Goal: Use online tool/utility: Utilize a website feature to perform a specific function

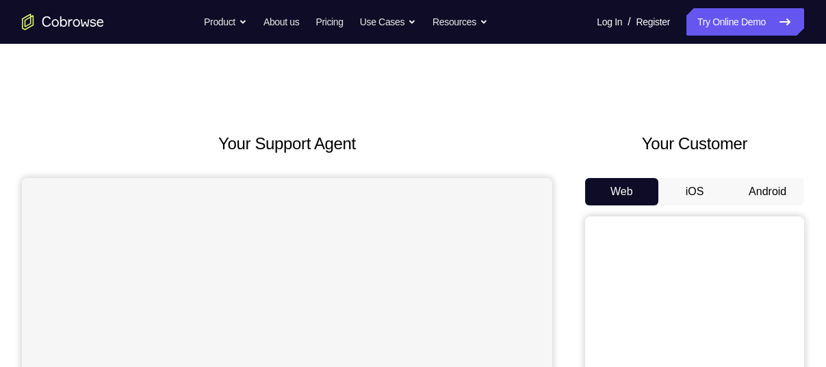
click at [794, 183] on button "Android" at bounding box center [767, 191] width 73 height 27
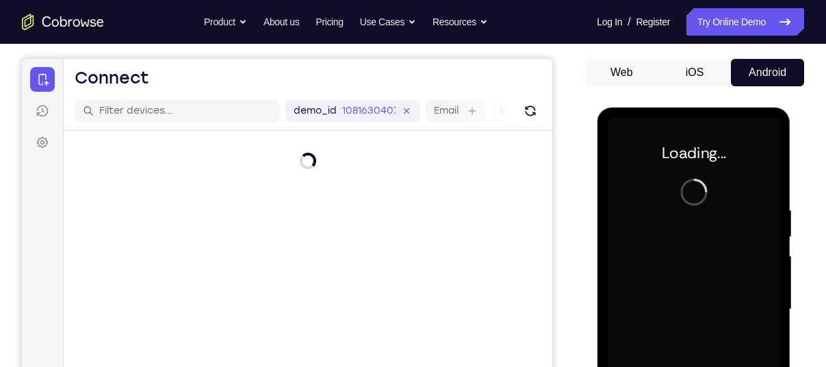
scroll to position [112, 0]
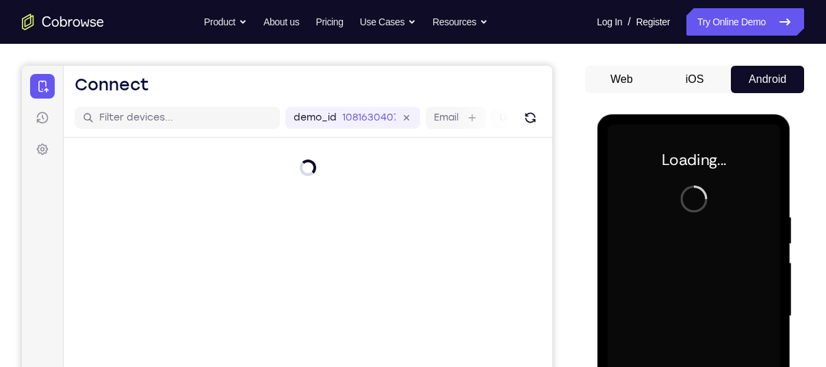
click at [588, 302] on div at bounding box center [694, 314] width 219 height 421
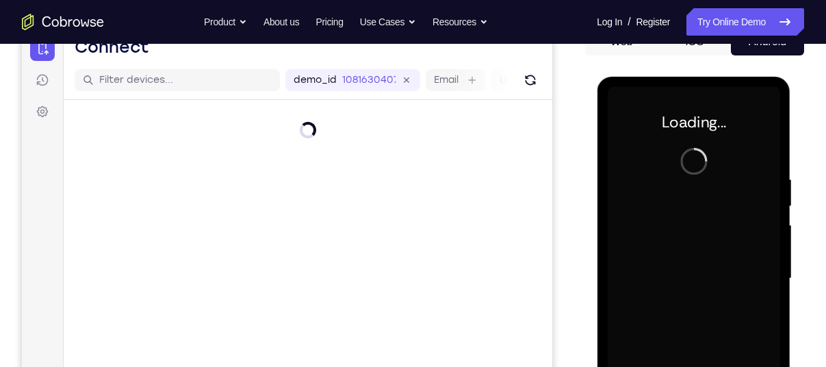
scroll to position [151, 0]
click at [727, 193] on div at bounding box center [693, 277] width 172 height 383
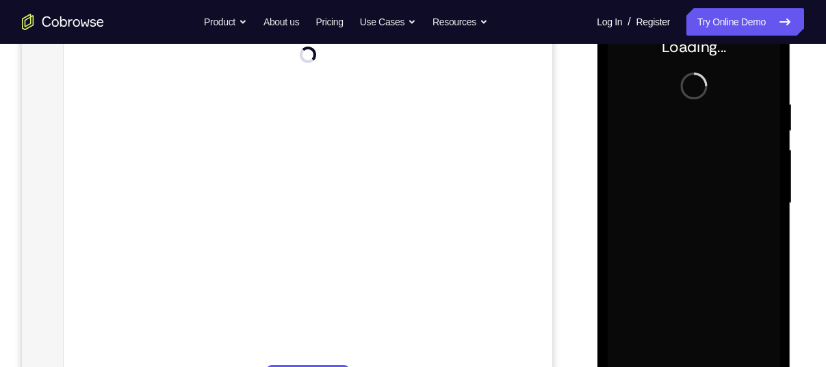
scroll to position [228, 0]
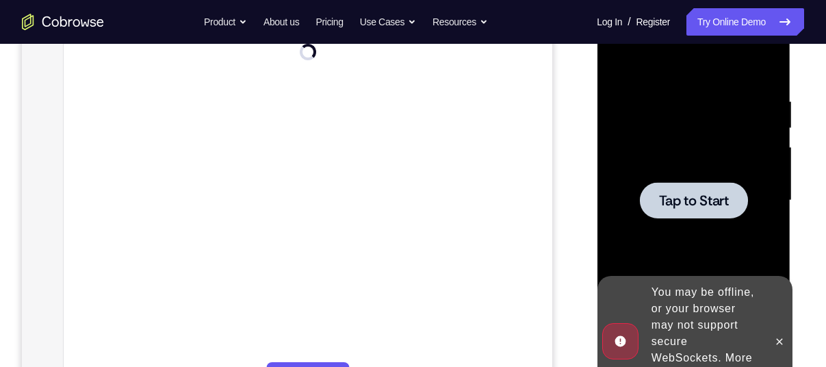
click at [658, 194] on span "Tap to Start" at bounding box center [693, 201] width 70 height 14
click at [760, 323] on div "You may be offline, or your browser may not support secure WebSockets. More inf…" at bounding box center [705, 341] width 120 height 126
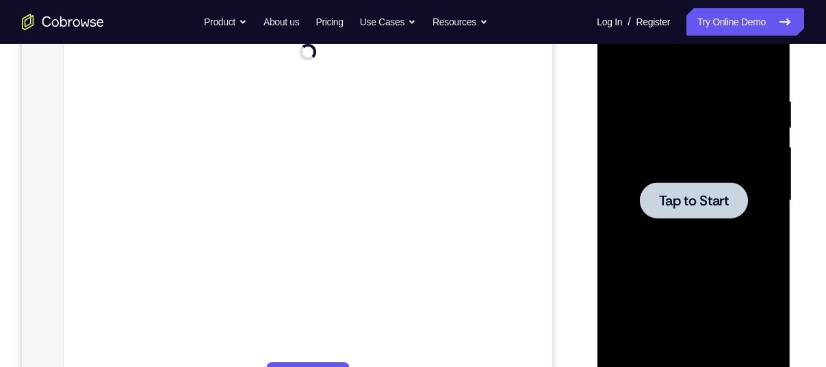
click at [707, 213] on div at bounding box center [693, 200] width 108 height 36
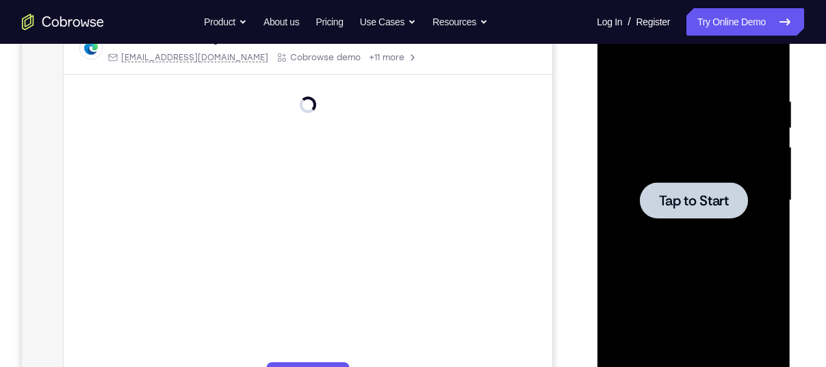
scroll to position [205, 0]
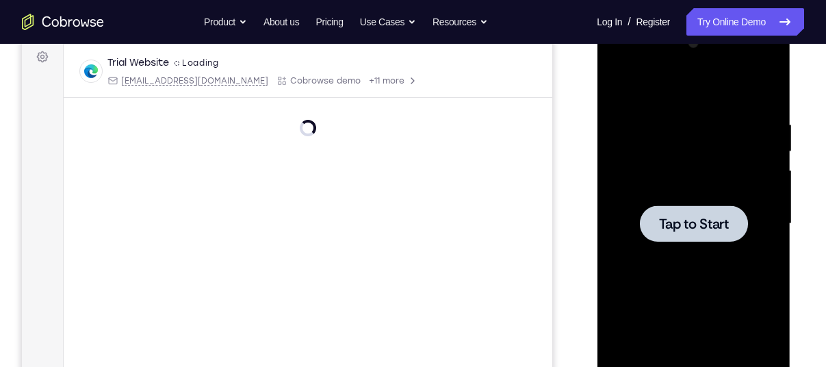
click at [714, 219] on span "Tap to Start" at bounding box center [693, 224] width 70 height 14
click at [618, 217] on div at bounding box center [693, 223] width 172 height 383
click at [625, 217] on div at bounding box center [693, 223] width 172 height 383
click at [693, 223] on span "Tap to Start" at bounding box center [693, 224] width 70 height 14
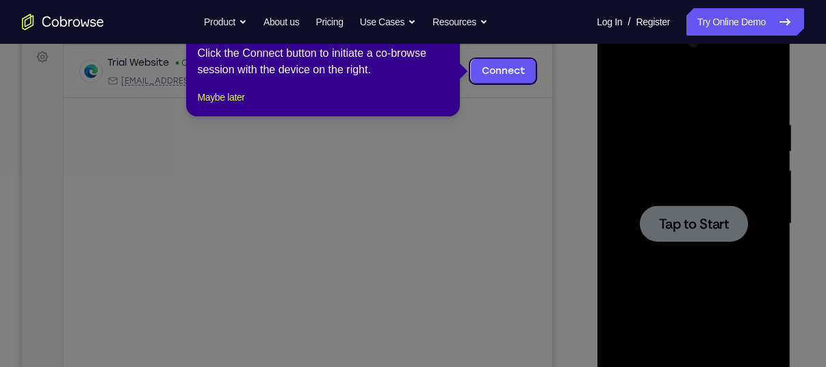
click at [216, 104] on div "1 of 8 × Click the Connect button to initiate a co-browse session with the devi…" at bounding box center [323, 63] width 274 height 107
click at [614, 190] on icon at bounding box center [418, 183] width 836 height 367
click at [257, 105] on footer "Maybe later" at bounding box center [323, 97] width 252 height 16
click at [233, 105] on button "Maybe later" at bounding box center [220, 97] width 47 height 16
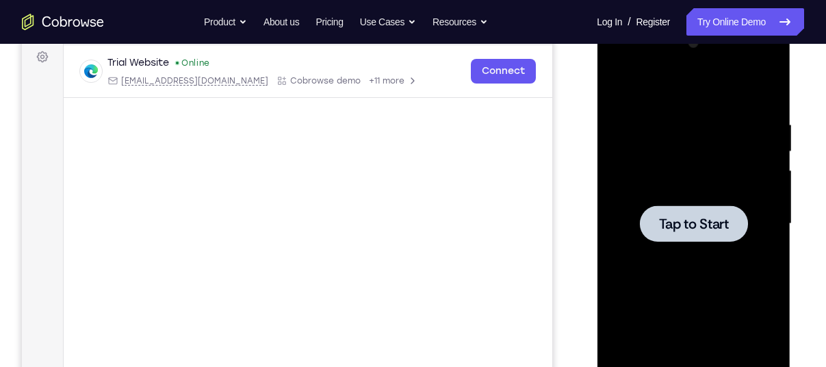
click at [740, 249] on div at bounding box center [693, 223] width 172 height 383
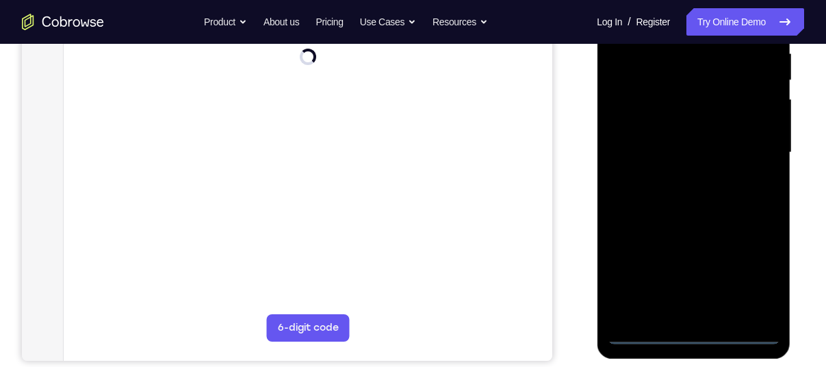
scroll to position [276, 0]
click at [692, 330] on div at bounding box center [693, 151] width 172 height 383
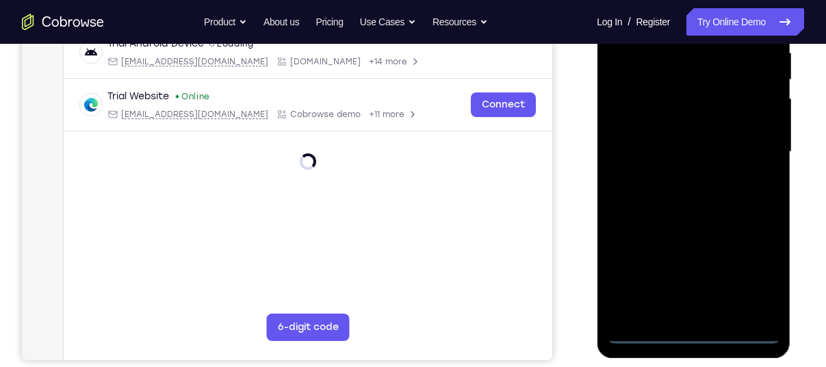
click at [746, 269] on div at bounding box center [693, 151] width 172 height 383
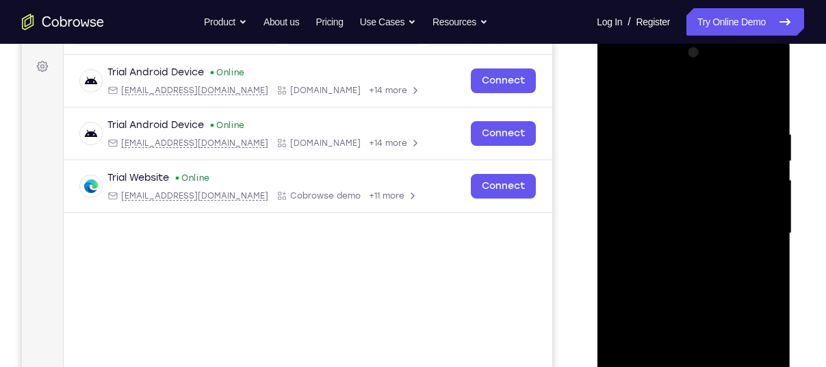
scroll to position [192, 0]
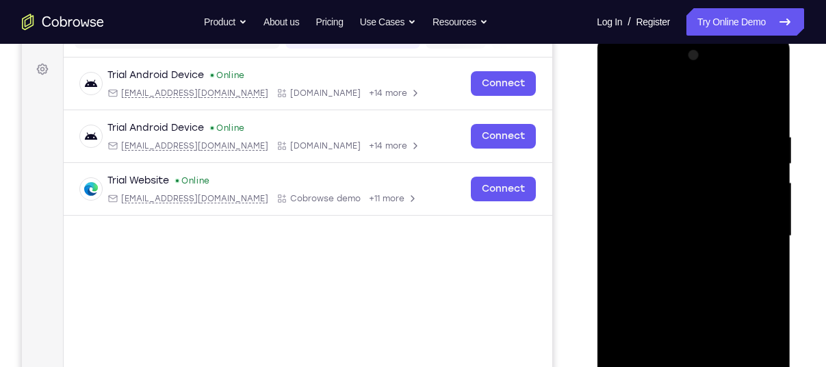
click at [629, 109] on div at bounding box center [693, 235] width 172 height 383
click at [748, 229] on div at bounding box center [693, 235] width 172 height 383
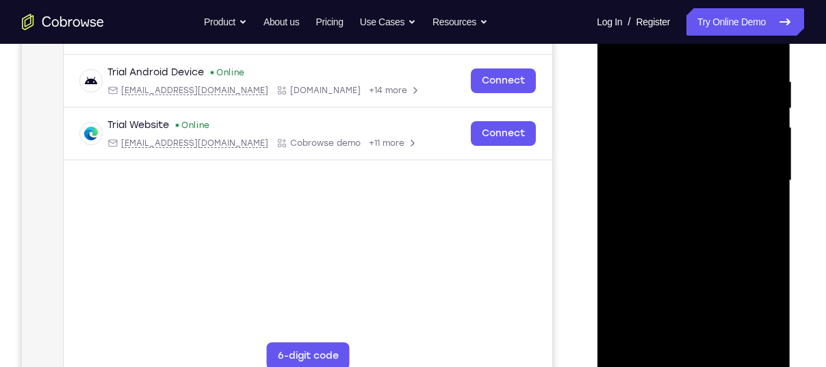
scroll to position [252, 0]
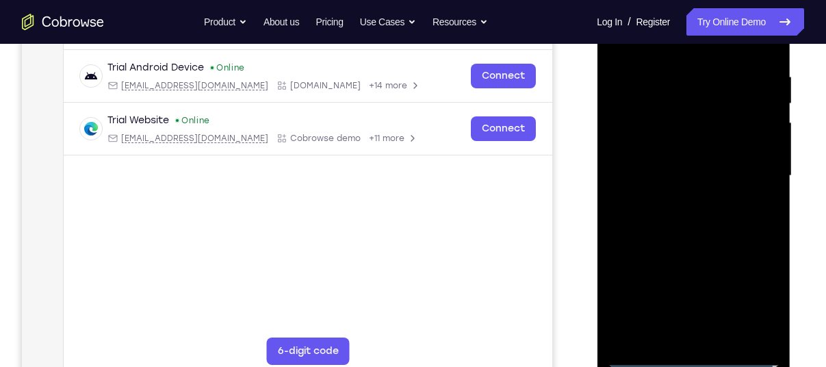
click at [677, 200] on div at bounding box center [693, 175] width 172 height 383
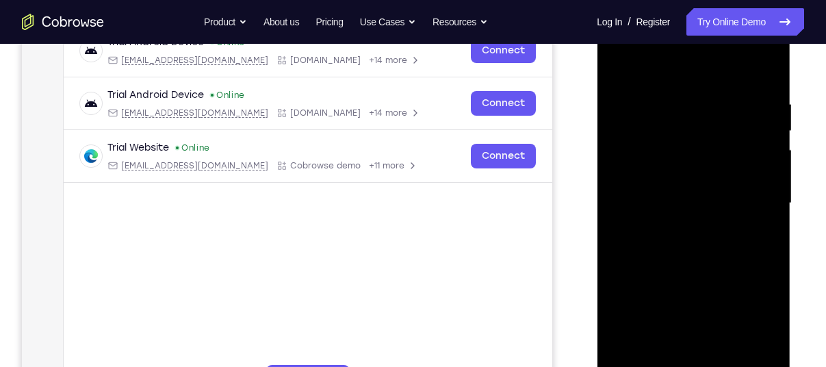
click at [649, 181] on div at bounding box center [693, 203] width 172 height 383
click at [631, 174] on div at bounding box center [693, 203] width 172 height 383
click at [632, 207] on div at bounding box center [693, 203] width 172 height 383
click at [638, 246] on div at bounding box center [693, 203] width 172 height 383
click at [657, 233] on div at bounding box center [693, 203] width 172 height 383
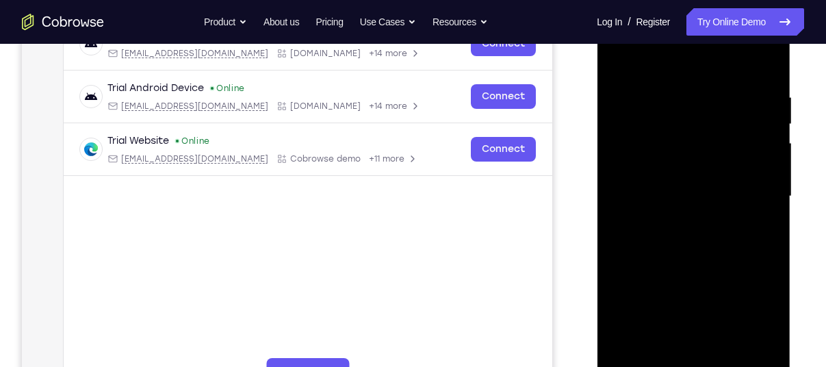
scroll to position [231, 0]
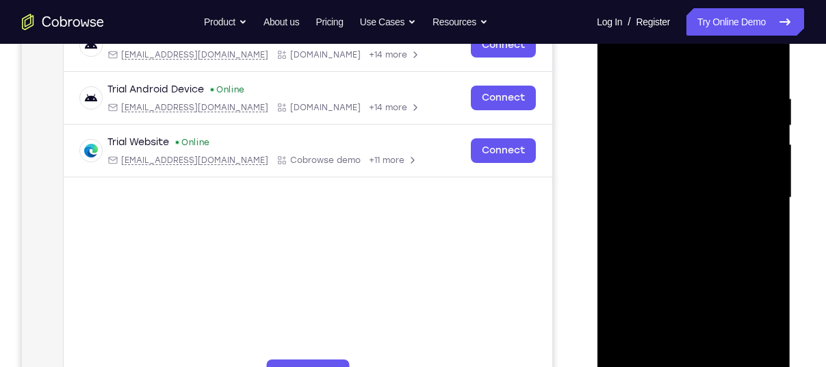
click at [705, 258] on div at bounding box center [693, 197] width 172 height 383
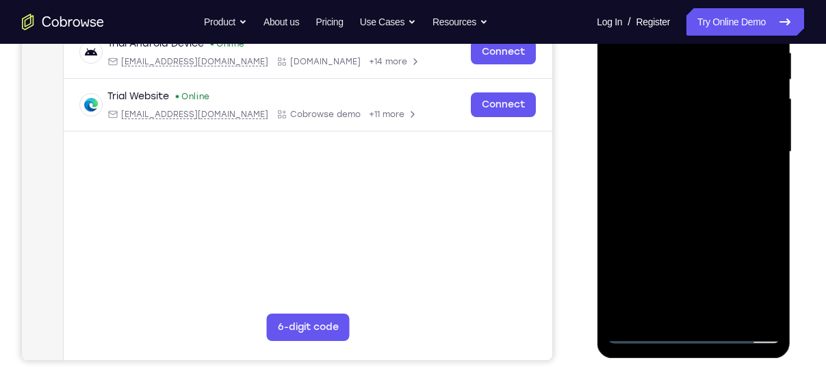
scroll to position [277, 0]
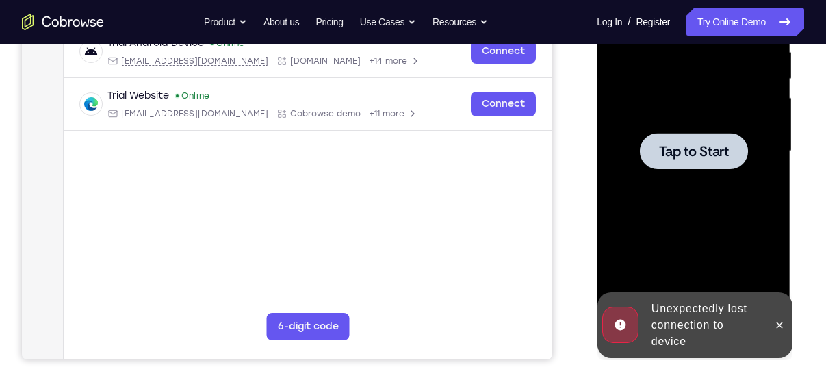
click at [729, 185] on div at bounding box center [693, 151] width 172 height 383
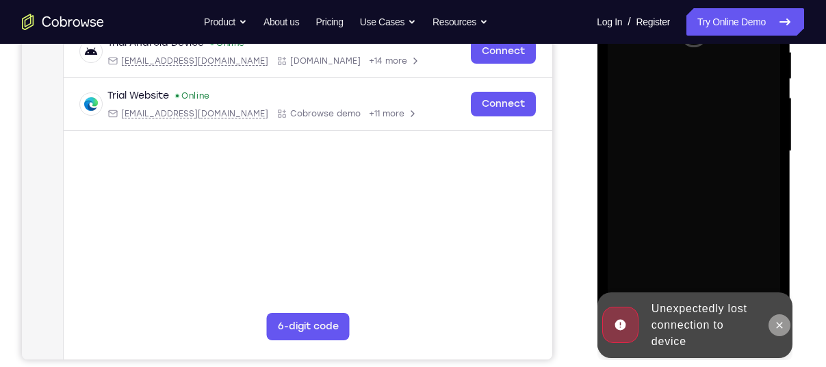
click at [778, 323] on icon at bounding box center [779, 325] width 6 height 6
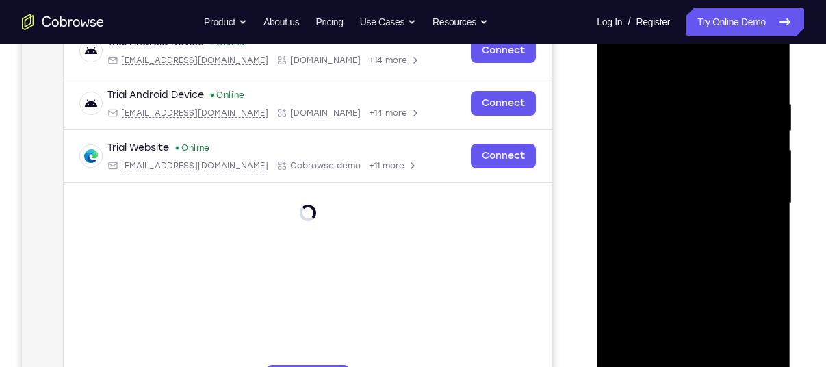
scroll to position [308, 0]
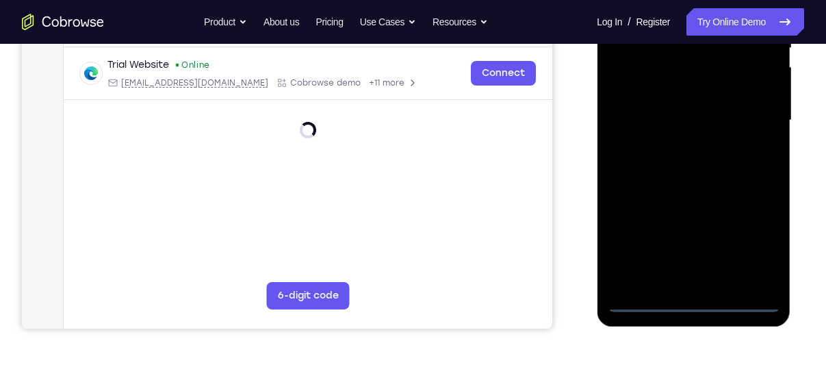
click at [682, 292] on div at bounding box center [693, 120] width 172 height 383
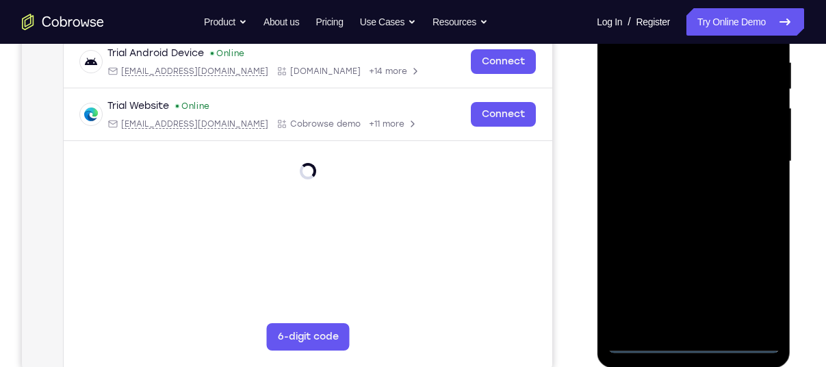
click at [687, 336] on div at bounding box center [693, 161] width 172 height 383
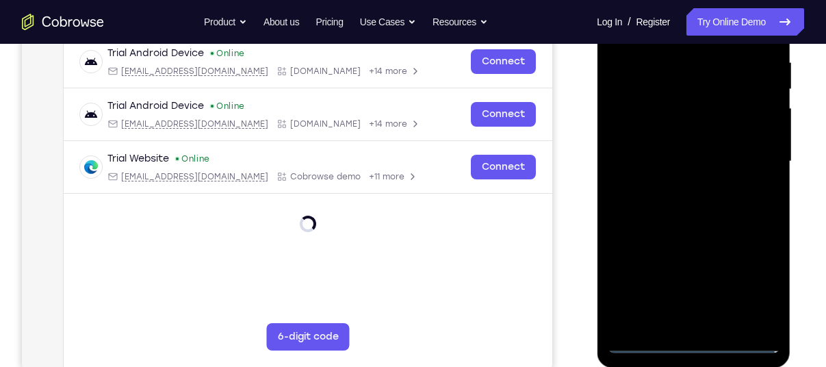
click at [697, 346] on div at bounding box center [693, 161] width 172 height 383
click at [697, 337] on div at bounding box center [693, 161] width 172 height 383
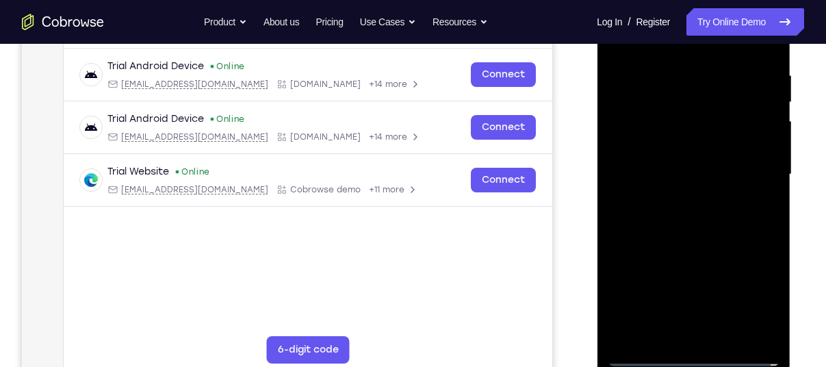
scroll to position [255, 0]
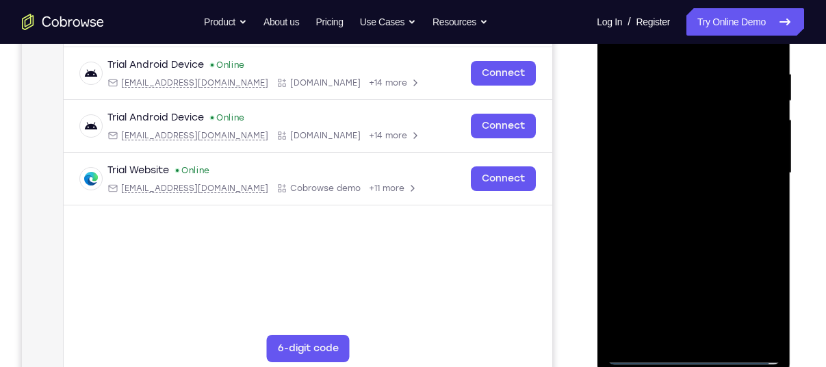
click at [743, 293] on div at bounding box center [693, 173] width 172 height 383
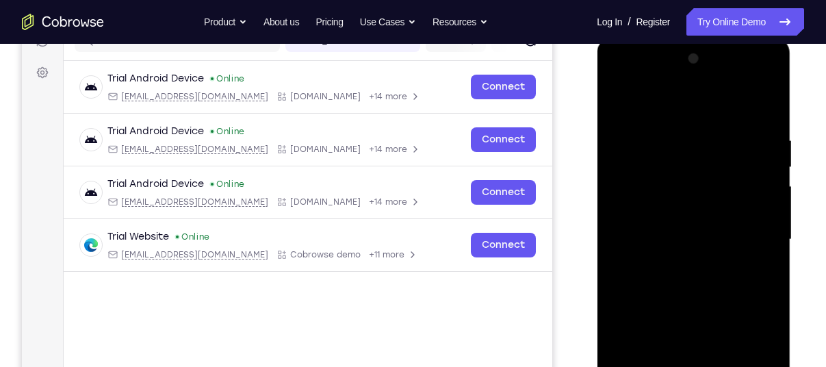
scroll to position [187, 0]
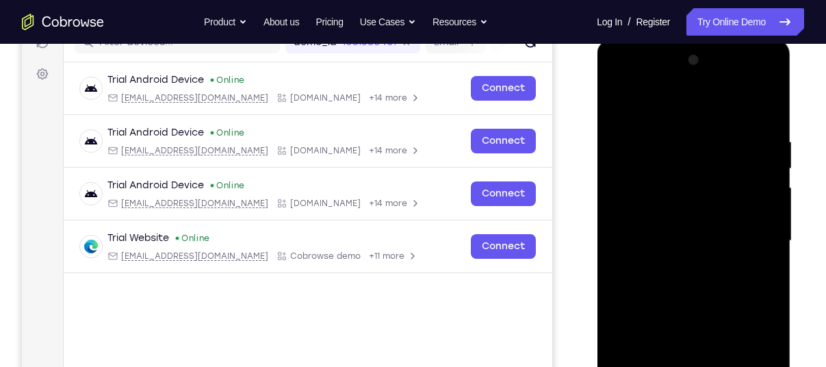
click at [630, 109] on div at bounding box center [693, 240] width 172 height 383
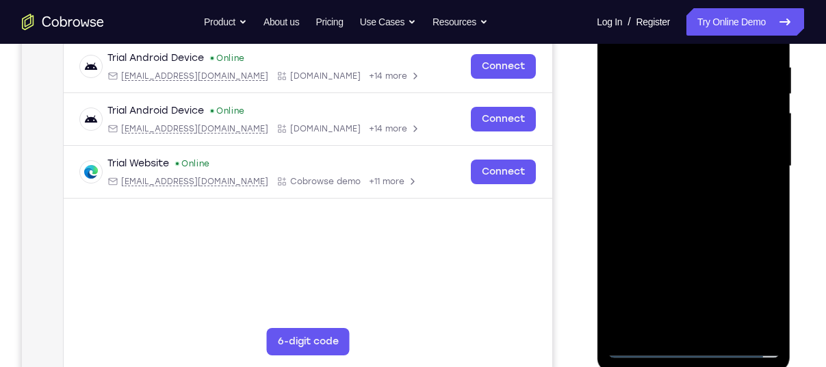
scroll to position [266, 0]
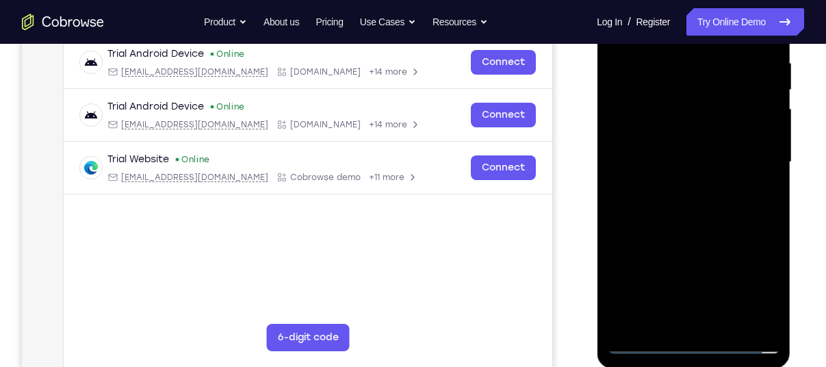
click at [749, 152] on div at bounding box center [693, 162] width 172 height 383
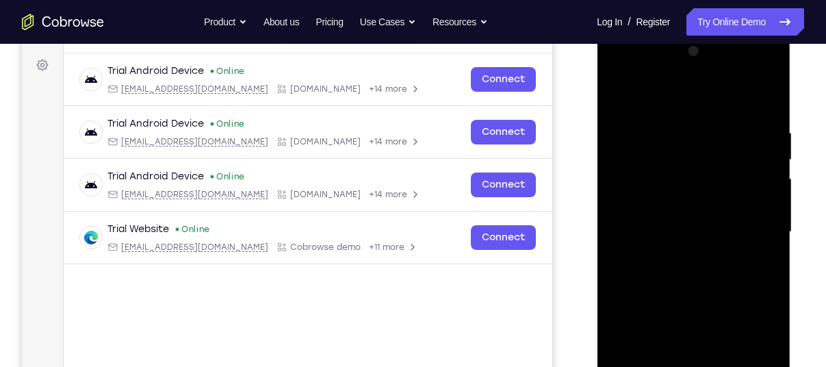
scroll to position [235, 0]
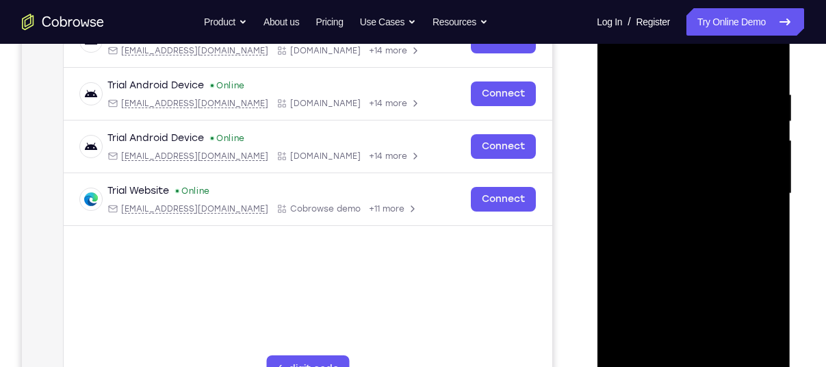
click at [676, 213] on div at bounding box center [693, 193] width 172 height 383
click at [663, 170] on div at bounding box center [693, 193] width 172 height 383
click at [643, 193] on div at bounding box center [693, 193] width 172 height 383
click at [627, 193] on div at bounding box center [693, 193] width 172 height 383
click at [629, 238] on div at bounding box center [693, 193] width 172 height 383
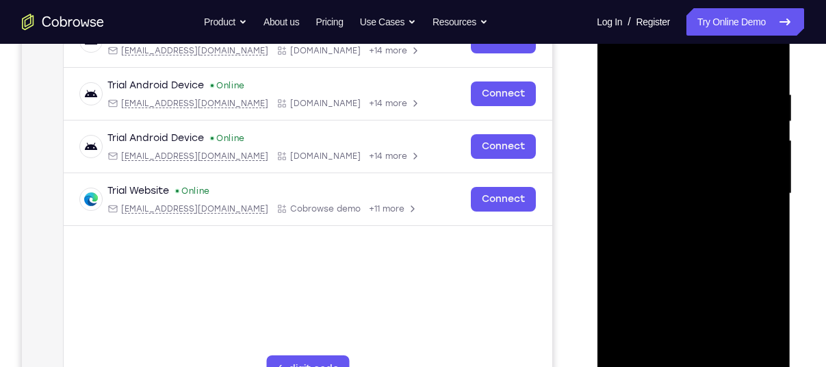
click at [633, 239] on div at bounding box center [693, 193] width 172 height 383
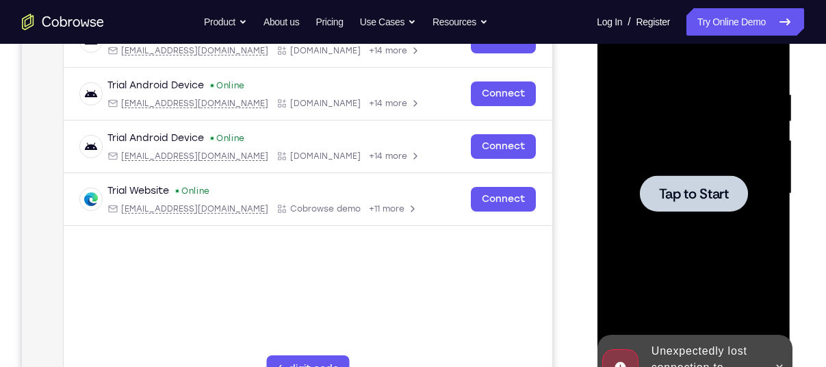
click at [656, 203] on div at bounding box center [693, 193] width 108 height 36
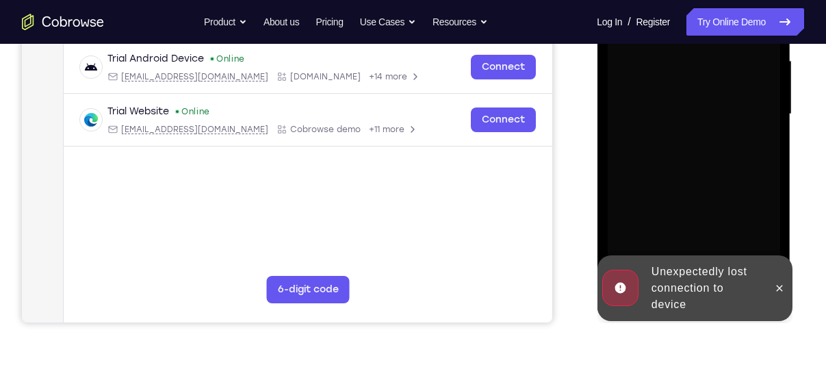
scroll to position [332, 0]
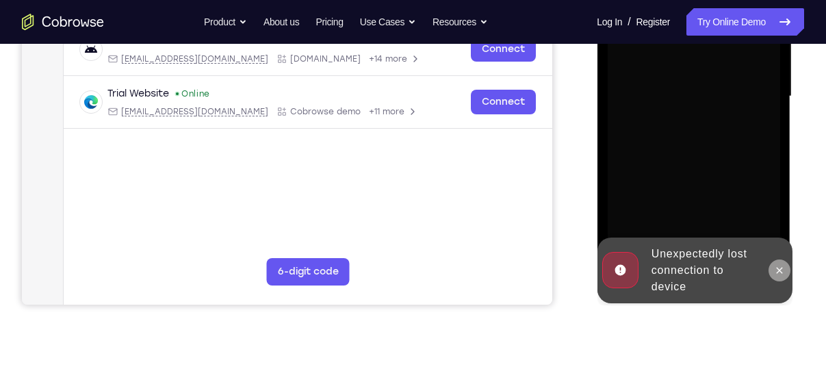
click at [775, 270] on icon at bounding box center [778, 270] width 11 height 11
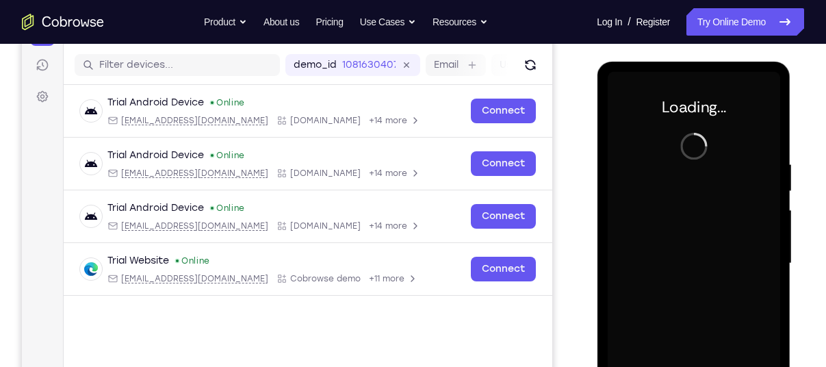
scroll to position [166, 0]
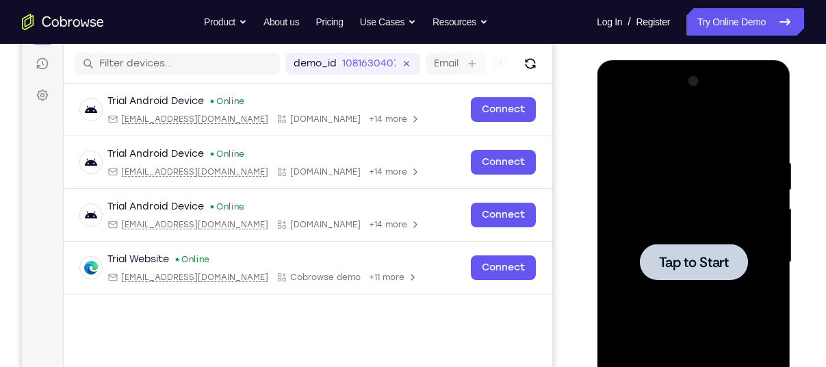
click at [692, 248] on div at bounding box center [693, 262] width 108 height 36
click at [721, 178] on div at bounding box center [693, 261] width 172 height 383
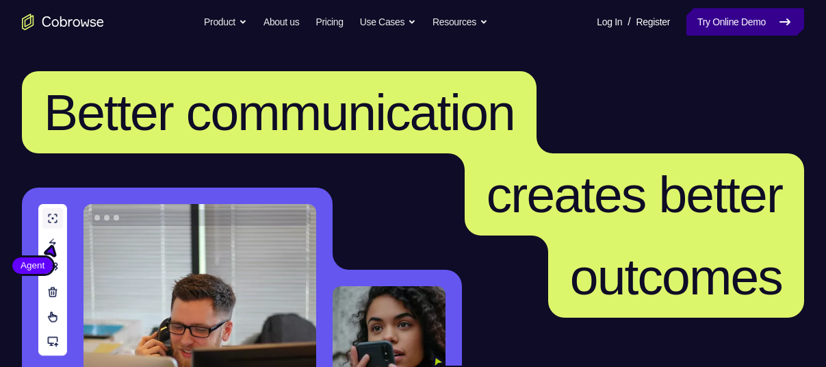
click at [702, 33] on link "Try Online Demo" at bounding box center [745, 21] width 118 height 27
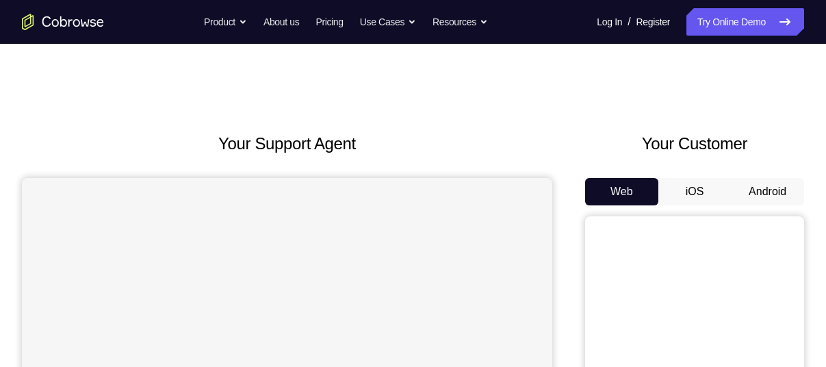
click at [771, 187] on button "Android" at bounding box center [767, 191] width 73 height 27
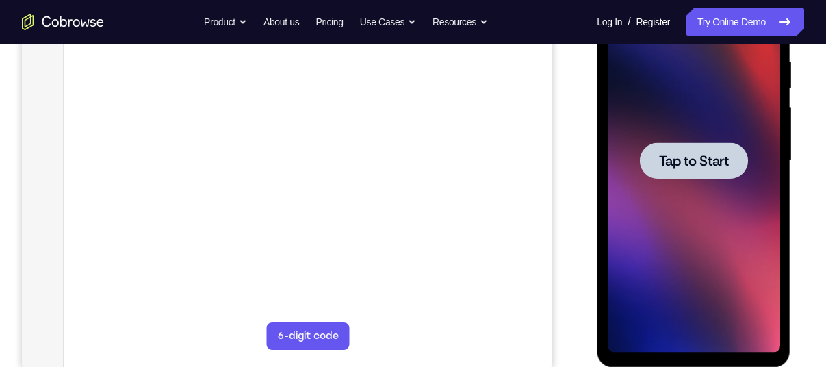
drag, startPoint x: 1189, startPoint y: 83, endPoint x: 647, endPoint y: 222, distance: 560.1
click at [647, 222] on div at bounding box center [693, 160] width 172 height 383
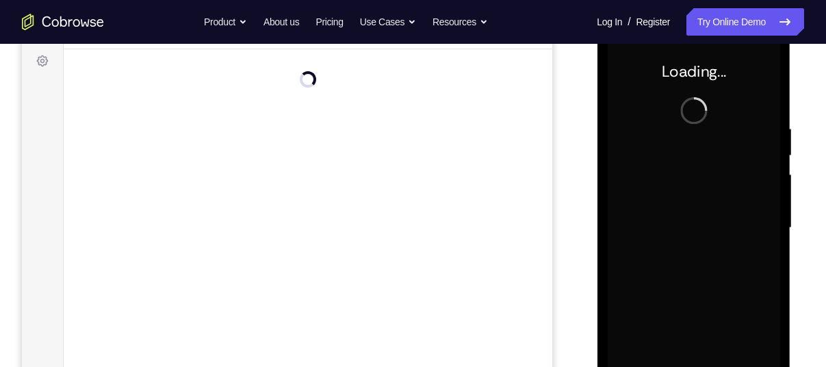
scroll to position [168, 0]
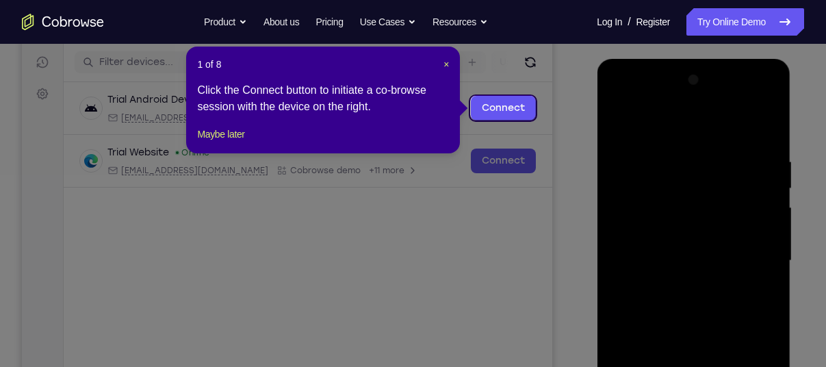
click at [248, 139] on div "1 of 8 × Click the Connect button to initiate a co-browse session with the devi…" at bounding box center [323, 100] width 274 height 107
click at [235, 142] on button "Maybe later" at bounding box center [220, 134] width 47 height 16
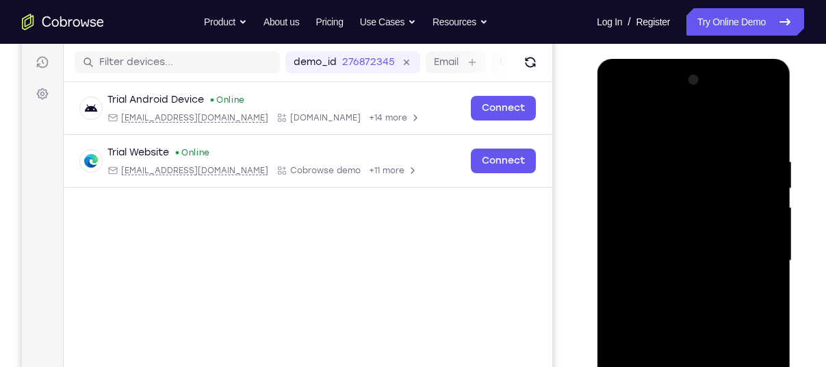
scroll to position [265, 0]
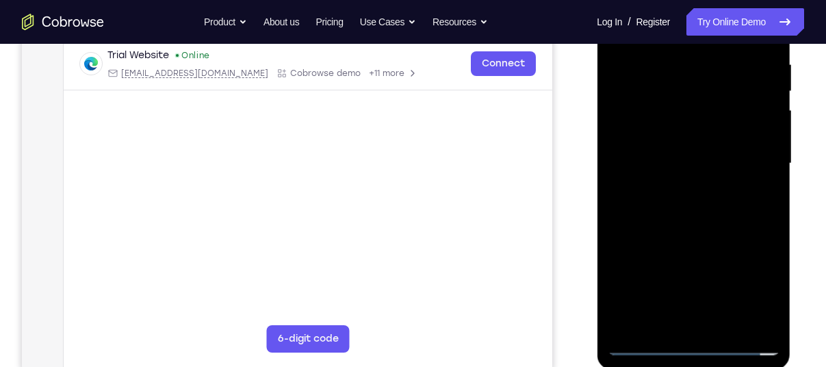
click at [702, 342] on div at bounding box center [693, 163] width 172 height 383
click at [769, 293] on div at bounding box center [693, 163] width 172 height 383
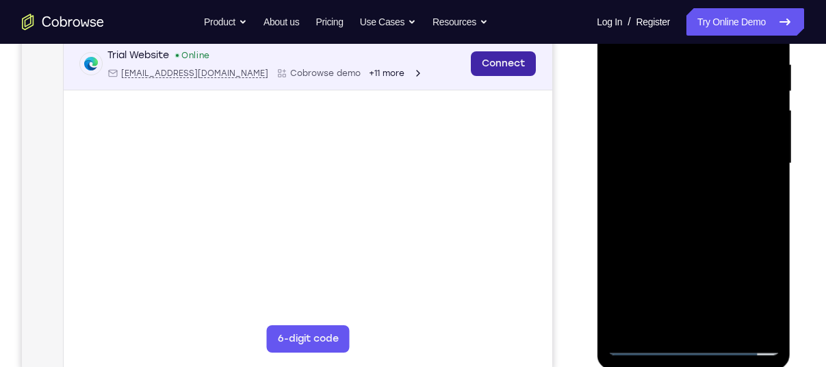
scroll to position [246, 0]
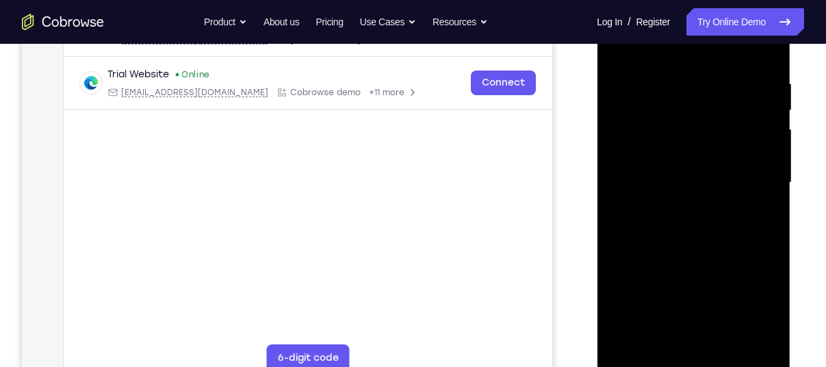
click at [740, 301] on div at bounding box center [693, 182] width 172 height 383
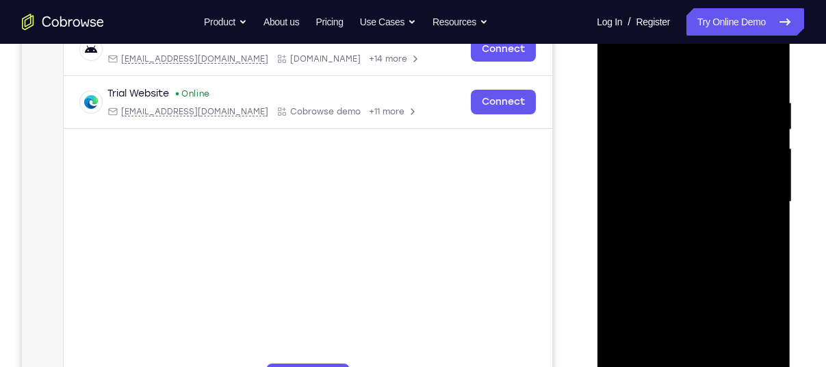
click at [619, 66] on div at bounding box center [693, 201] width 172 height 383
click at [757, 203] on div at bounding box center [693, 201] width 172 height 383
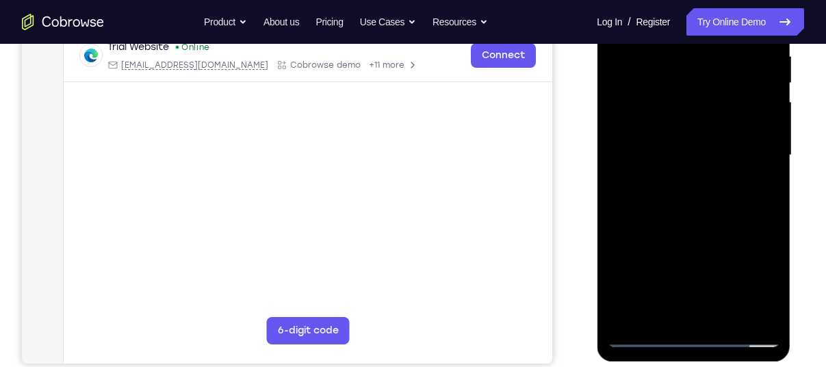
scroll to position [254, 0]
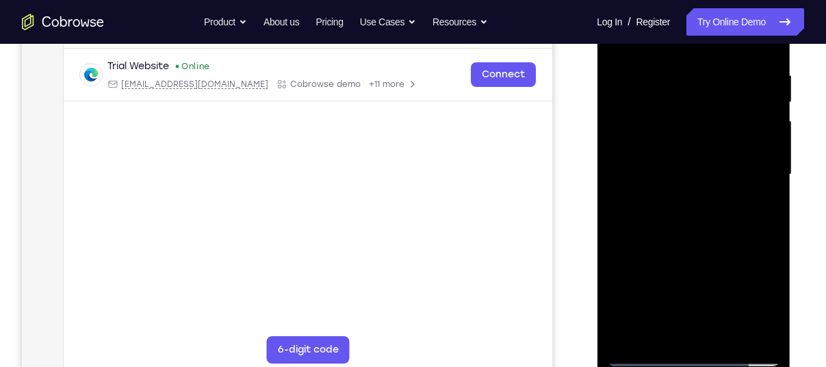
click at [699, 294] on div at bounding box center [693, 174] width 172 height 383
click at [673, 291] on div at bounding box center [693, 174] width 172 height 383
click at [677, 198] on div at bounding box center [693, 174] width 172 height 383
click at [655, 160] on div at bounding box center [693, 174] width 172 height 383
click at [633, 138] on div at bounding box center [693, 174] width 172 height 383
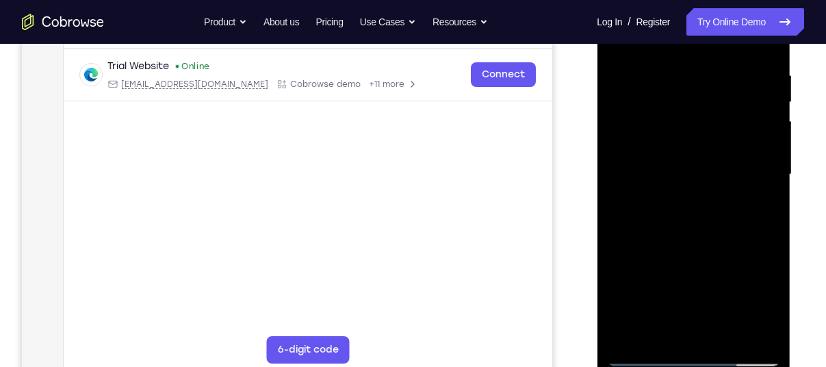
click at [637, 164] on div at bounding box center [693, 174] width 172 height 383
click at [638, 175] on div at bounding box center [693, 174] width 172 height 383
click at [632, 215] on div at bounding box center [693, 174] width 172 height 383
click at [704, 232] on div at bounding box center [693, 174] width 172 height 383
click at [722, 337] on div at bounding box center [693, 174] width 172 height 383
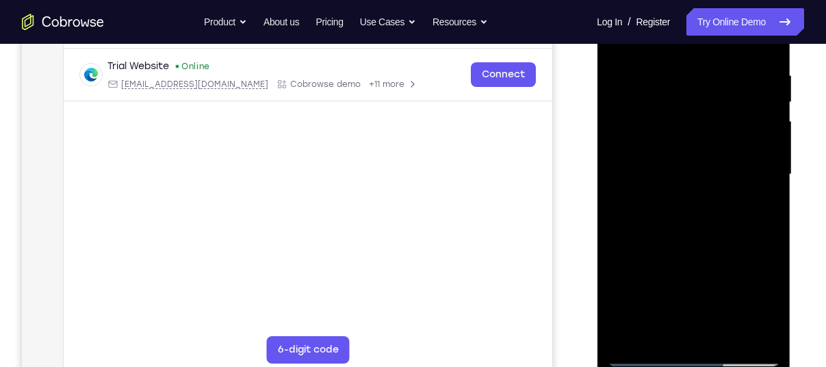
click at [677, 252] on div at bounding box center [693, 174] width 172 height 383
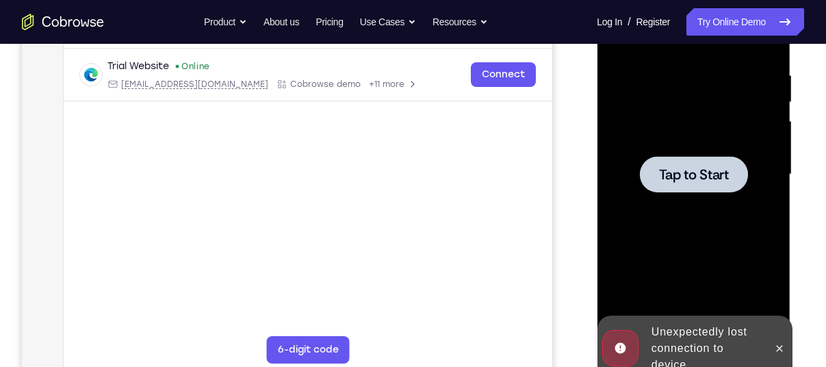
click at [688, 194] on div at bounding box center [693, 174] width 172 height 383
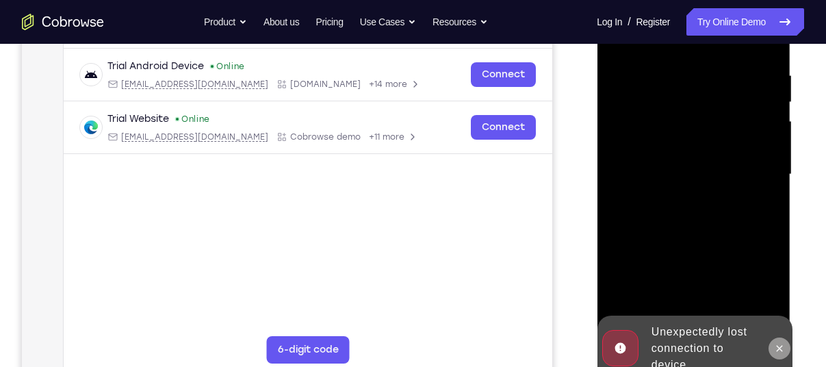
click at [790, 349] on button at bounding box center [779, 348] width 22 height 22
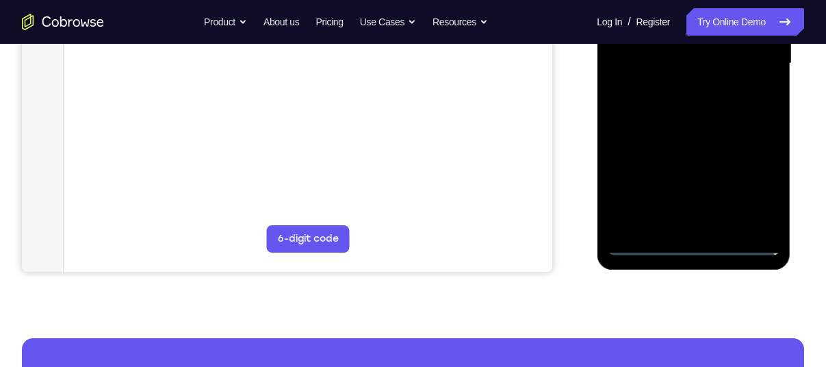
scroll to position [382, 0]
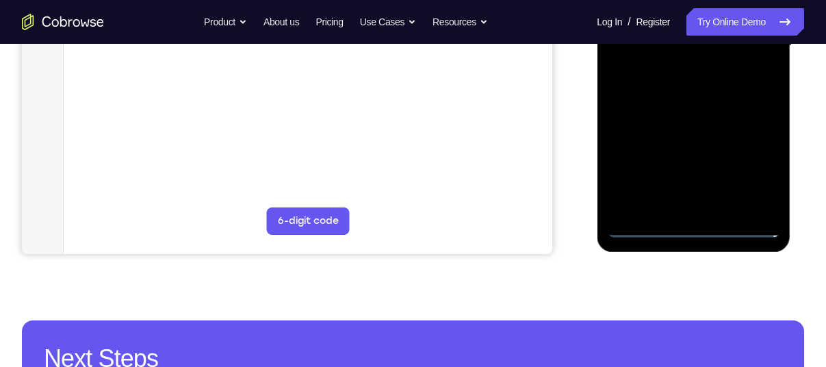
click at [694, 235] on div at bounding box center [693, 45] width 172 height 383
click at [753, 166] on div at bounding box center [693, 45] width 172 height 383
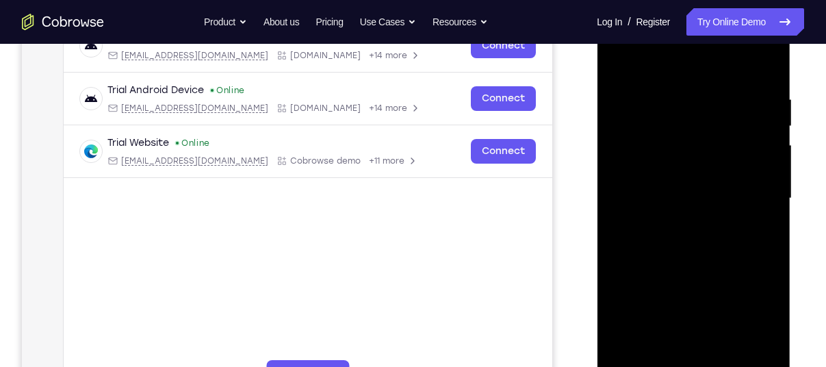
scroll to position [229, 0]
click at [623, 63] on div at bounding box center [693, 199] width 172 height 383
click at [749, 192] on div at bounding box center [693, 199] width 172 height 383
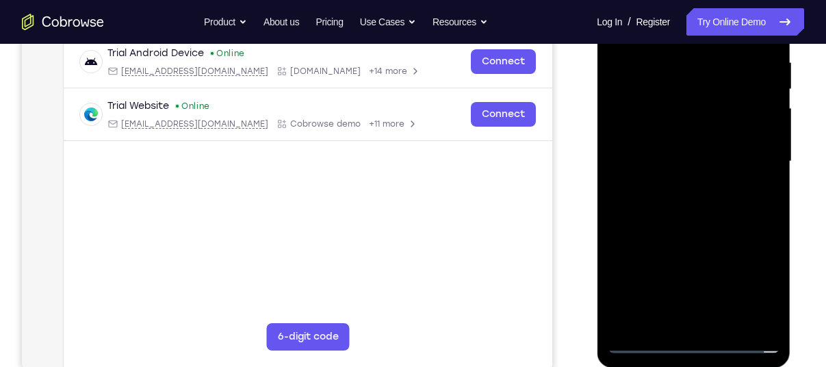
scroll to position [268, 0]
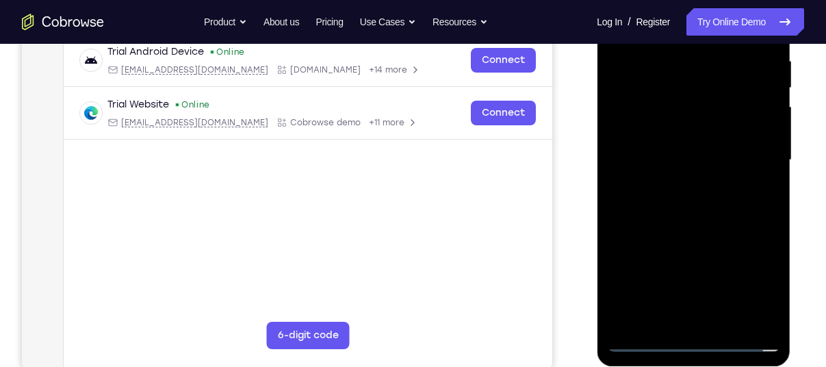
click at [678, 186] on div at bounding box center [693, 160] width 172 height 383
click at [674, 155] on div at bounding box center [693, 160] width 172 height 383
click at [642, 124] on div at bounding box center [693, 160] width 172 height 383
click at [632, 156] on div at bounding box center [693, 160] width 172 height 383
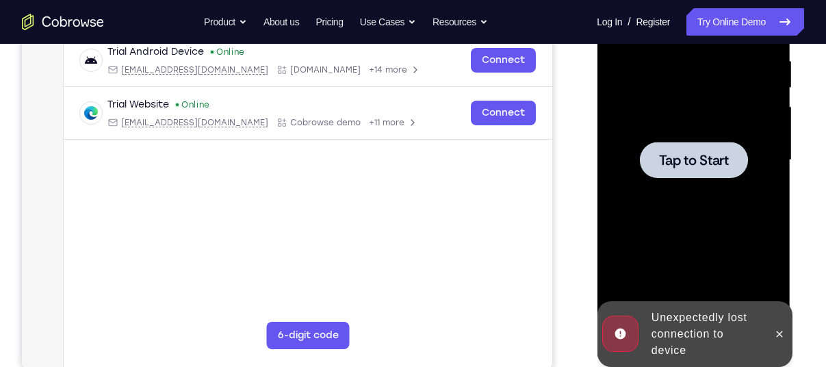
click at [632, 156] on div at bounding box center [693, 160] width 172 height 383
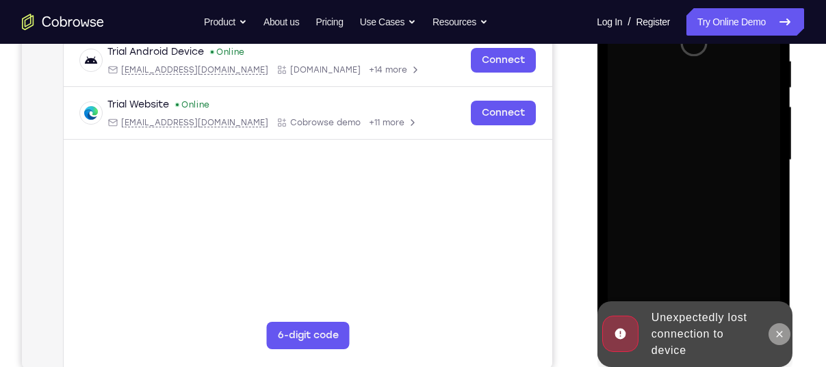
click at [779, 332] on icon at bounding box center [778, 333] width 11 height 11
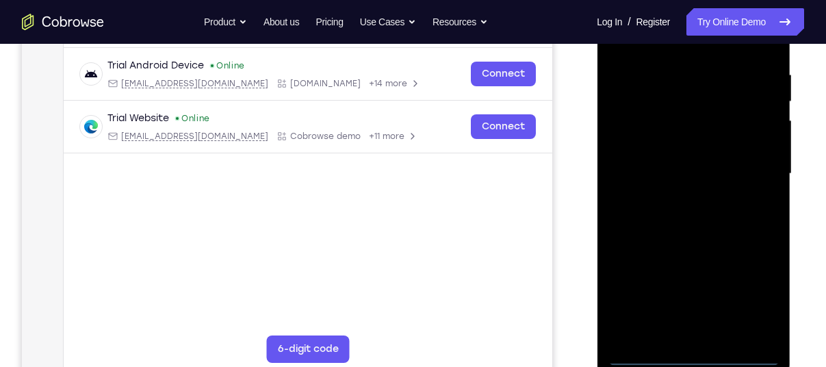
scroll to position [255, 0]
click at [690, 352] on div at bounding box center [693, 173] width 172 height 383
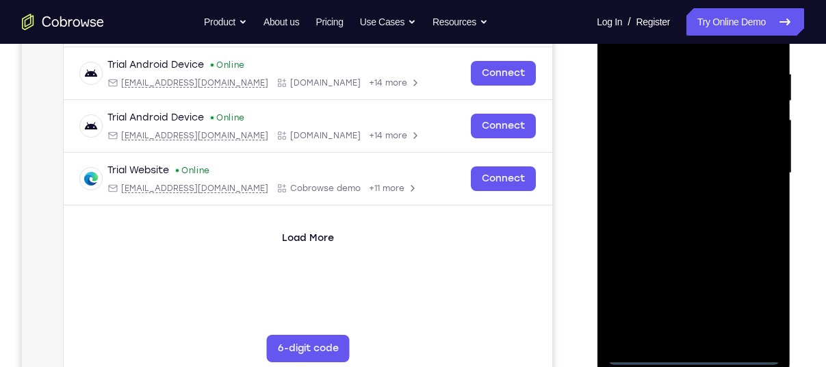
click at [753, 296] on div at bounding box center [693, 173] width 172 height 383
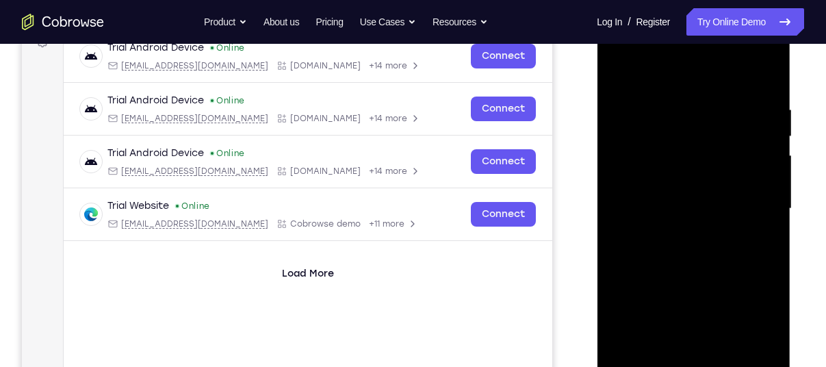
scroll to position [216, 0]
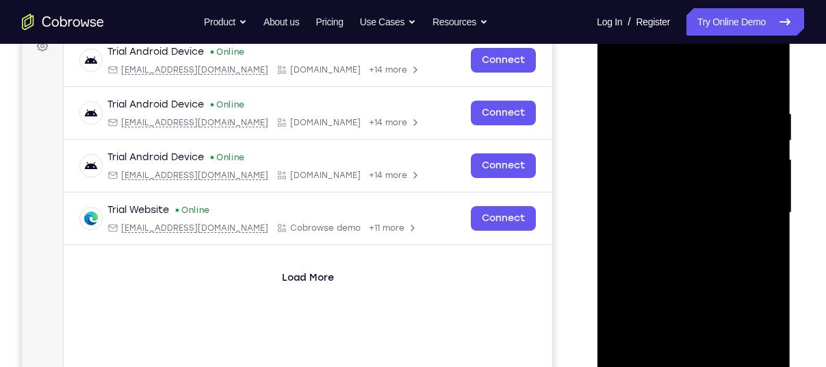
click at [638, 73] on div at bounding box center [693, 212] width 172 height 383
click at [752, 204] on div at bounding box center [693, 212] width 172 height 383
click at [672, 236] on div at bounding box center [693, 212] width 172 height 383
click at [655, 198] on div at bounding box center [693, 212] width 172 height 383
click at [628, 178] on div at bounding box center [693, 212] width 172 height 383
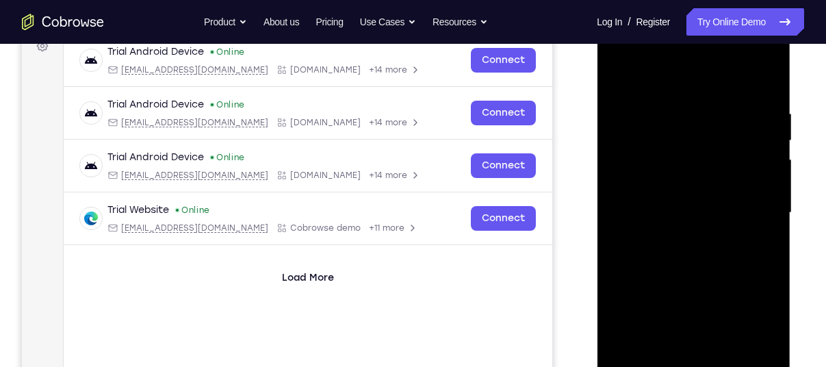
click at [640, 207] on div at bounding box center [693, 212] width 172 height 383
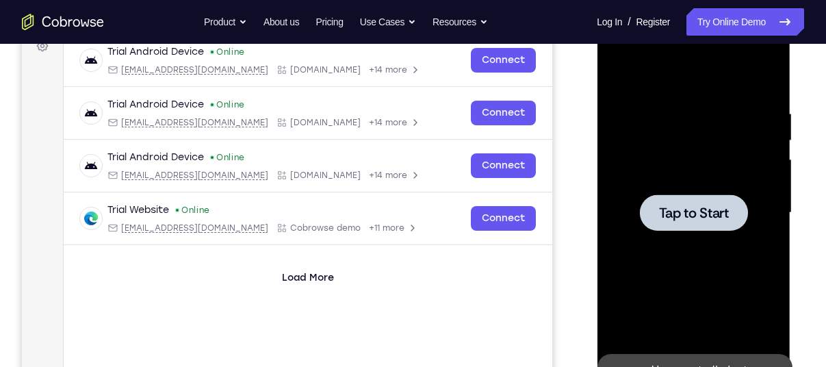
click at [673, 224] on div at bounding box center [693, 212] width 108 height 36
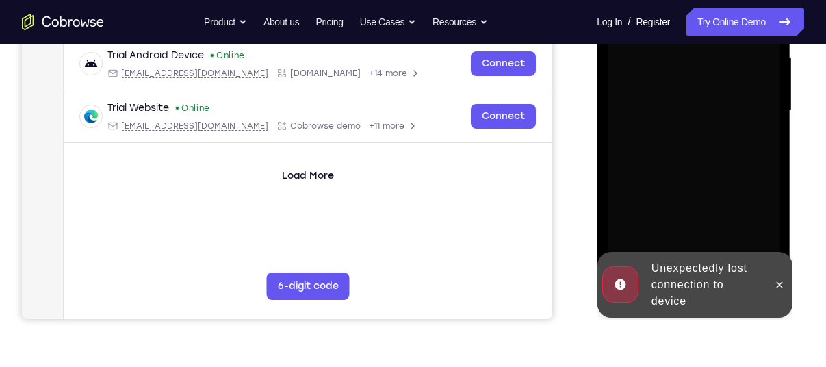
scroll to position [318, 0]
click at [769, 266] on div at bounding box center [779, 284] width 22 height 66
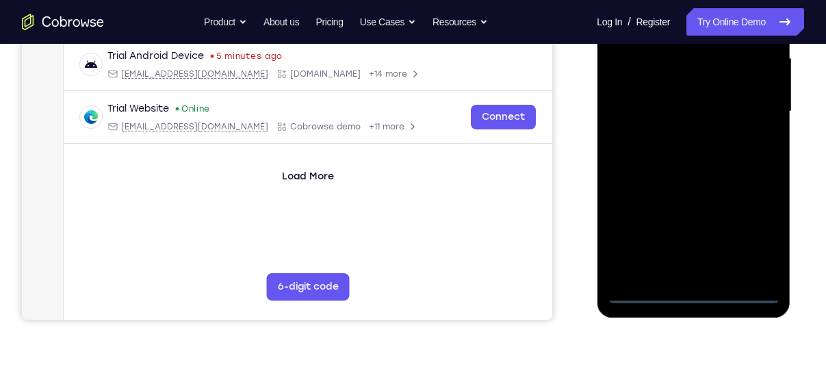
scroll to position [322, 0]
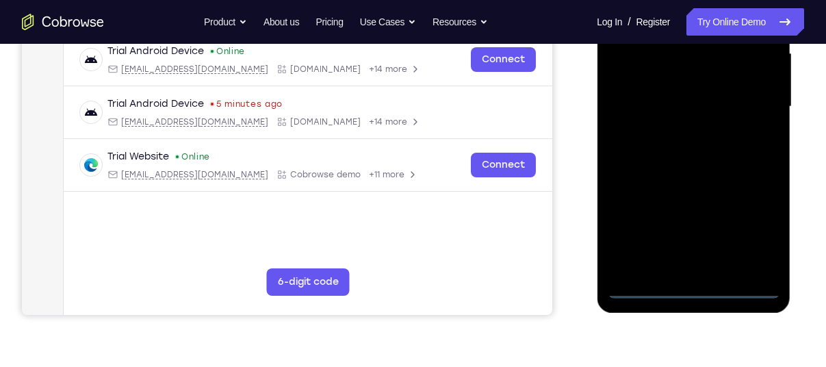
click at [699, 287] on div at bounding box center [693, 106] width 172 height 383
click at [749, 222] on div at bounding box center [693, 106] width 172 height 383
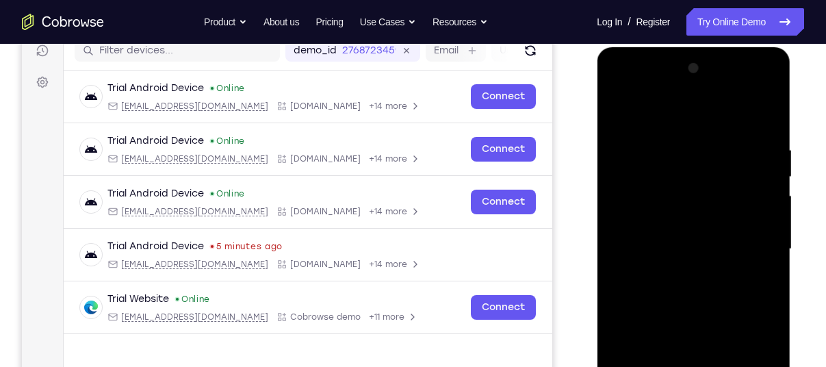
scroll to position [179, 0]
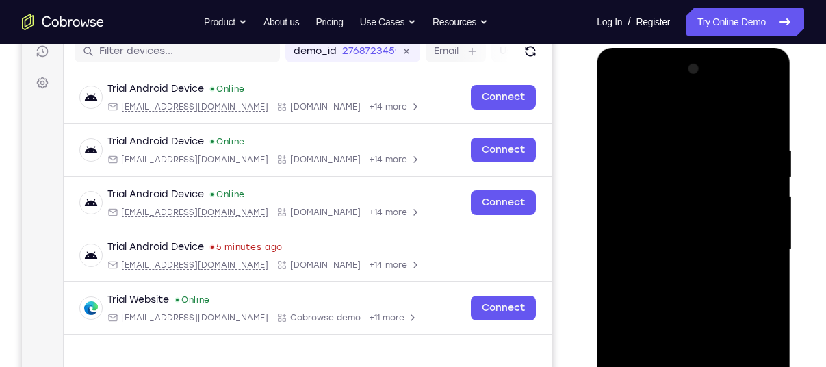
click at [662, 120] on div at bounding box center [693, 249] width 172 height 383
click at [749, 237] on div at bounding box center [693, 249] width 172 height 383
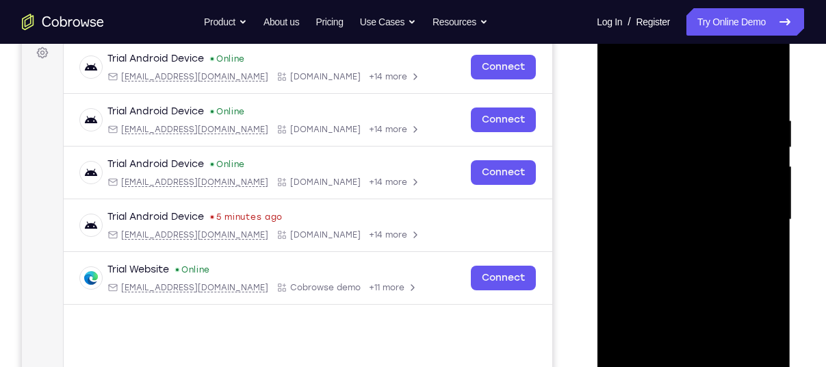
scroll to position [297, 0]
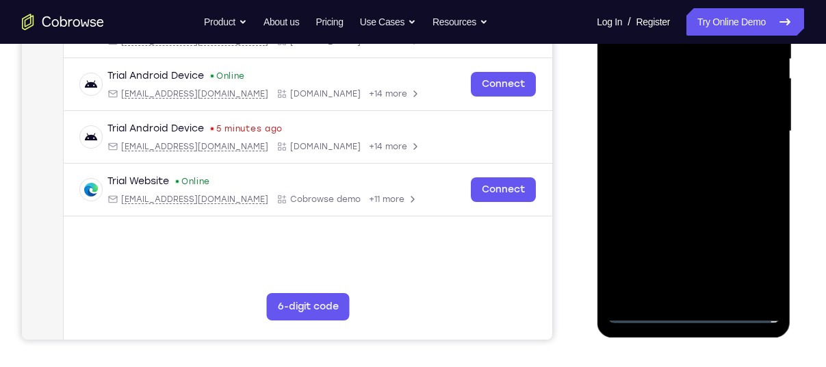
click at [707, 287] on div at bounding box center [693, 131] width 172 height 383
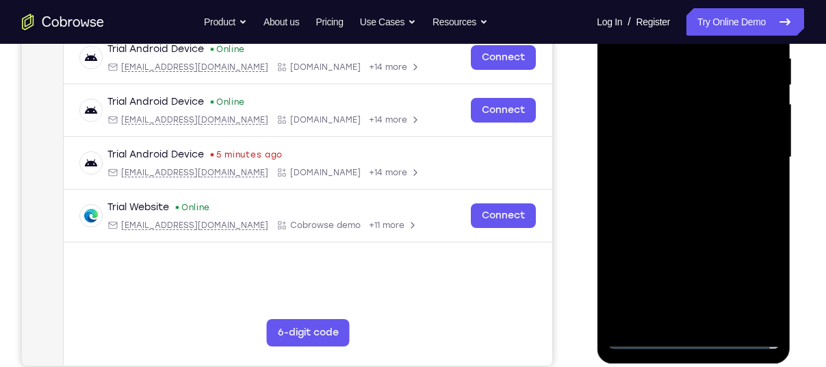
scroll to position [270, 0]
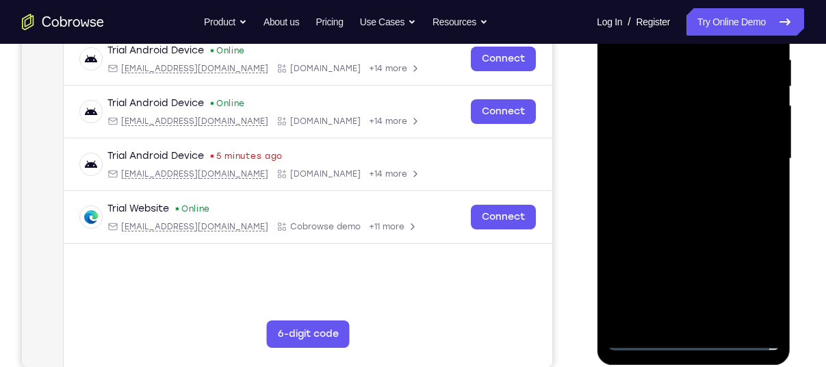
click at [690, 145] on div at bounding box center [693, 158] width 172 height 383
click at [660, 130] on div at bounding box center [693, 158] width 172 height 383
click at [648, 159] on div at bounding box center [693, 158] width 172 height 383
click at [647, 200] on div at bounding box center [693, 158] width 172 height 383
click at [656, 195] on div at bounding box center [693, 158] width 172 height 383
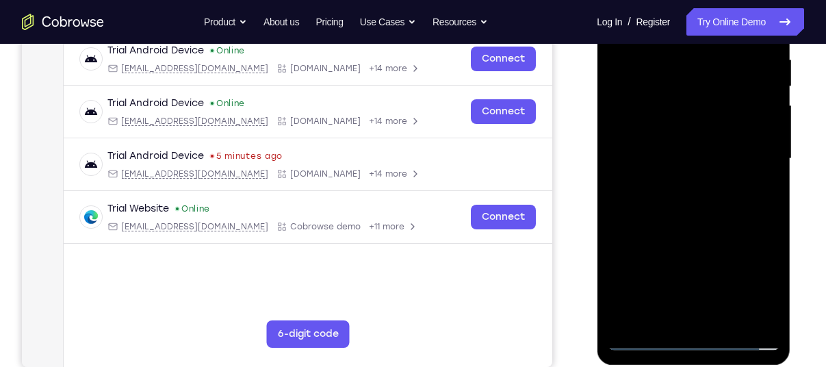
click at [666, 53] on div at bounding box center [693, 158] width 172 height 383
click at [681, 222] on div at bounding box center [693, 158] width 172 height 383
click at [662, 53] on div at bounding box center [693, 158] width 172 height 383
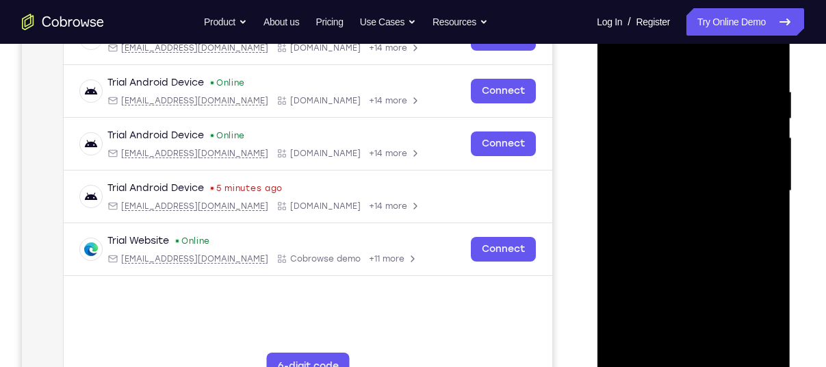
scroll to position [237, 0]
click at [761, 132] on div at bounding box center [693, 191] width 172 height 383
click at [745, 141] on div at bounding box center [693, 191] width 172 height 383
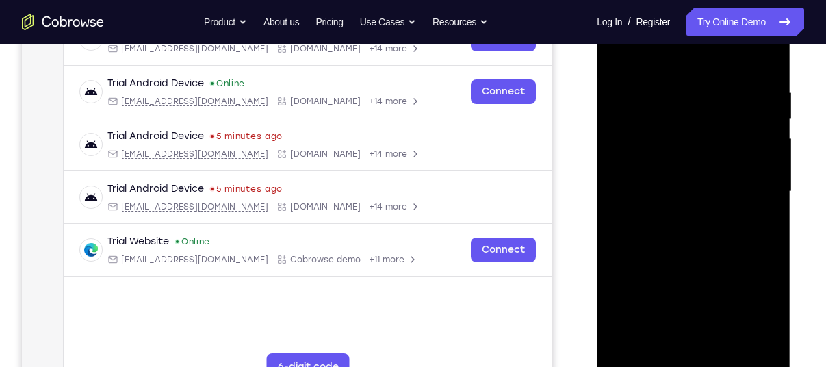
click at [765, 57] on div at bounding box center [693, 191] width 172 height 383
click at [725, 351] on div at bounding box center [693, 191] width 172 height 383
click at [673, 266] on div at bounding box center [693, 191] width 172 height 383
click at [677, 171] on div at bounding box center [693, 191] width 172 height 383
